Goal: Information Seeking & Learning: Check status

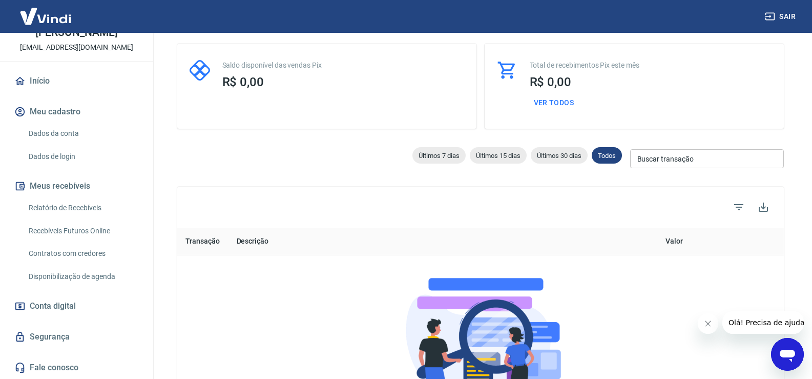
scroll to position [103, 0]
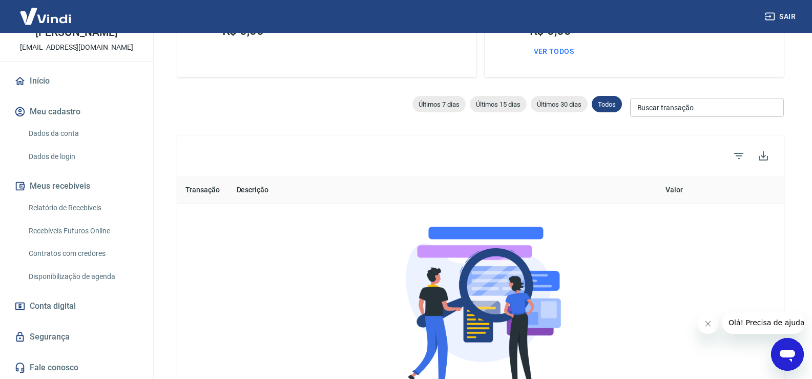
click at [69, 212] on link "Relatório de Recebíveis" at bounding box center [83, 207] width 116 height 21
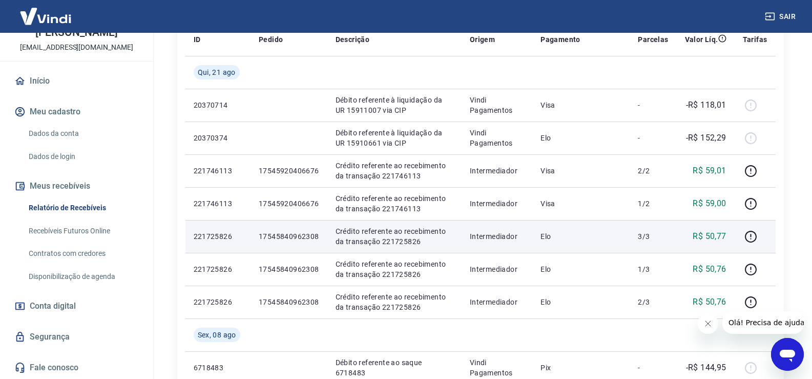
scroll to position [103, 0]
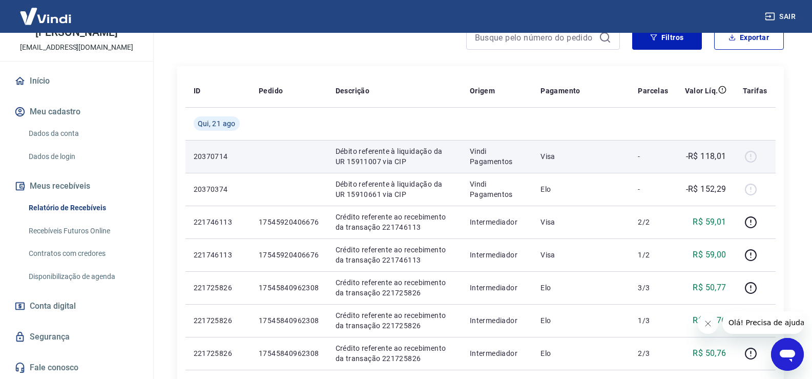
click at [470, 160] on td "Vindi Pagamentos" at bounding box center [497, 156] width 71 height 33
click at [208, 156] on p "20370714" at bounding box center [218, 156] width 49 height 10
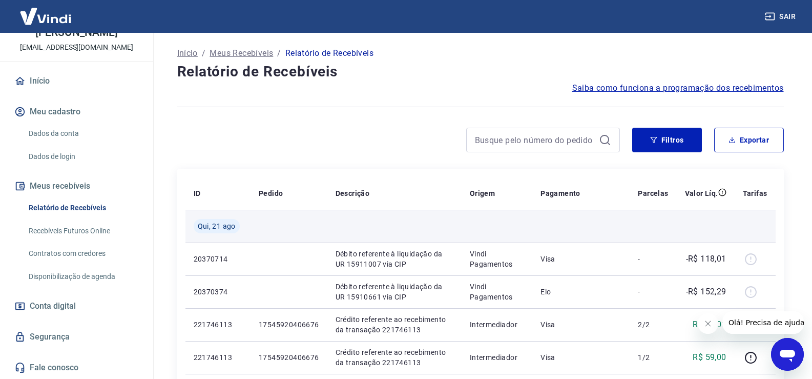
scroll to position [51, 0]
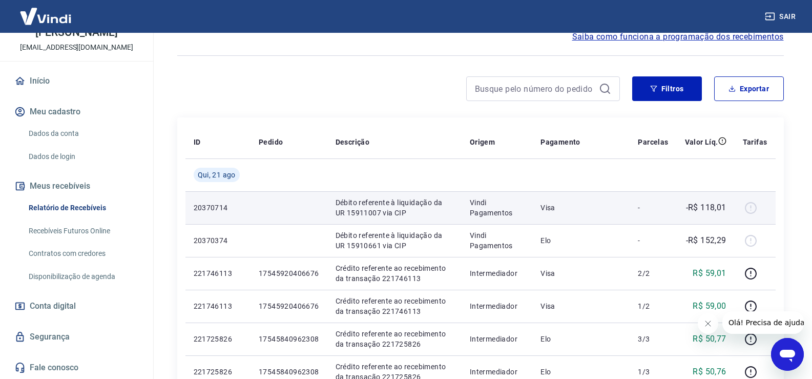
click at [444, 205] on p "Débito referente à liquidação da UR 15911007 via CIP" at bounding box center [395, 207] width 118 height 21
click at [358, 209] on p "Débito referente à liquidação da UR 15911007 via CIP" at bounding box center [395, 207] width 118 height 21
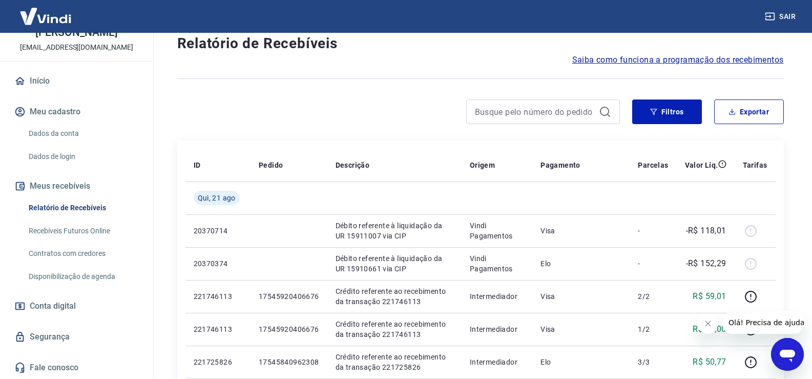
scroll to position [0, 0]
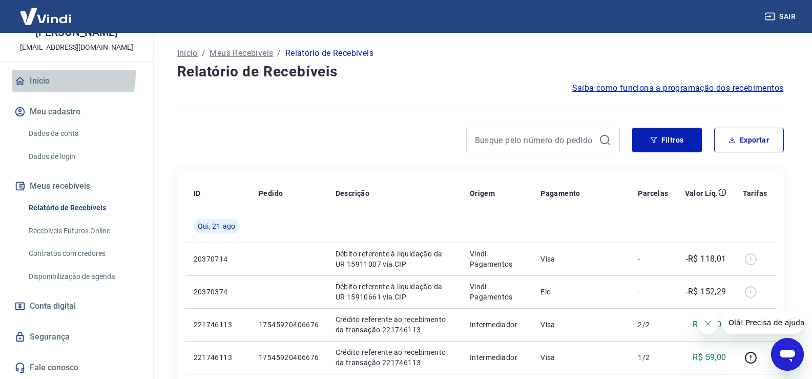
click at [43, 74] on link "Início" at bounding box center [76, 81] width 129 height 23
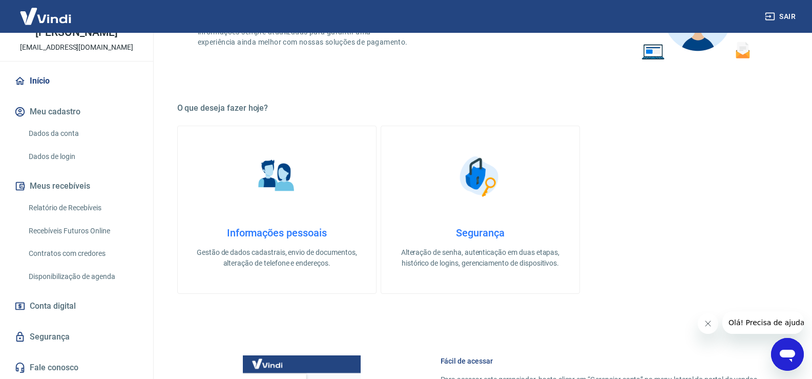
scroll to position [564, 0]
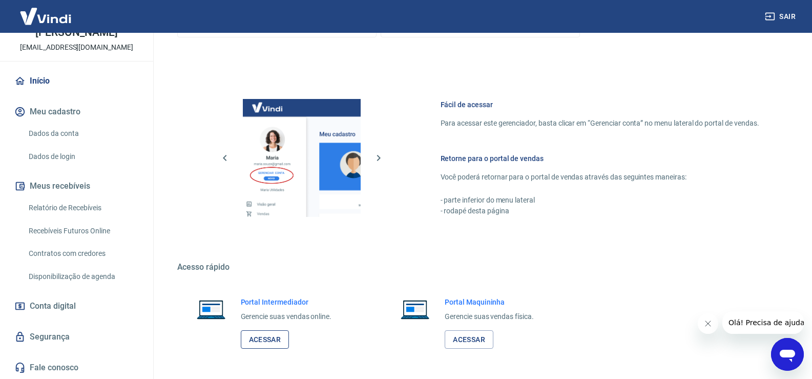
click at [268, 336] on link "Acessar" at bounding box center [265, 339] width 49 height 19
